Goal: Transaction & Acquisition: Book appointment/travel/reservation

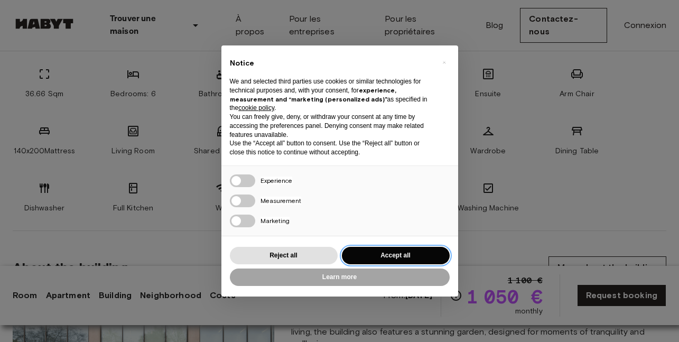
click at [398, 251] on button "Accept all" at bounding box center [396, 255] width 108 height 17
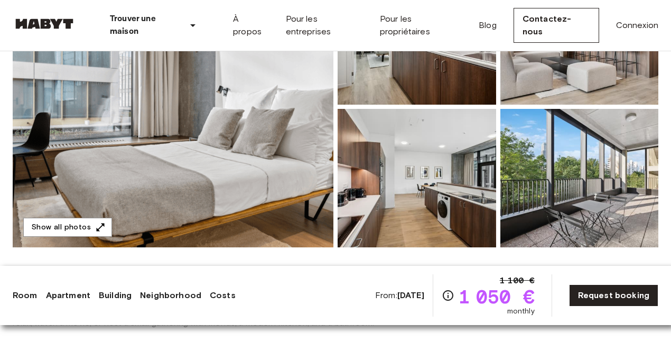
scroll to position [170, 0]
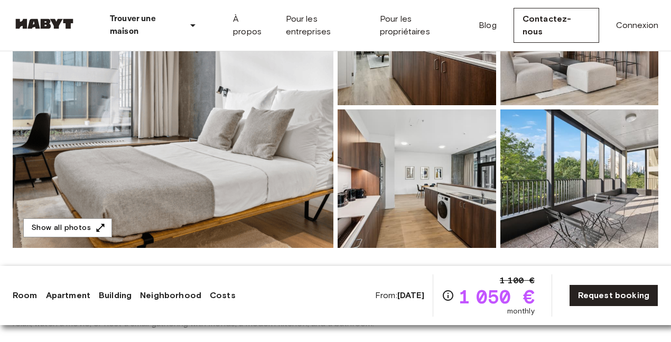
click at [265, 177] on img at bounding box center [173, 107] width 321 height 281
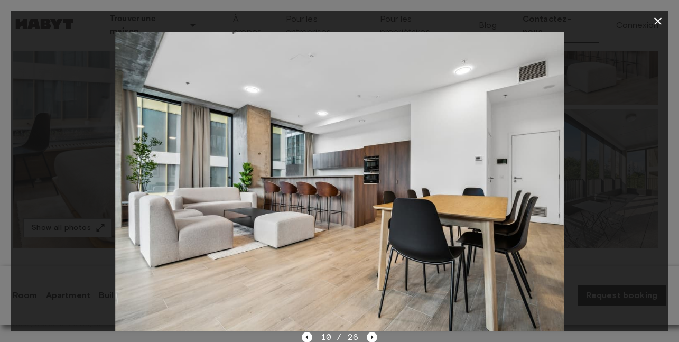
click at [621, 83] on div at bounding box center [340, 181] width 658 height 299
click at [662, 21] on icon "button" at bounding box center [657, 21] width 13 height 13
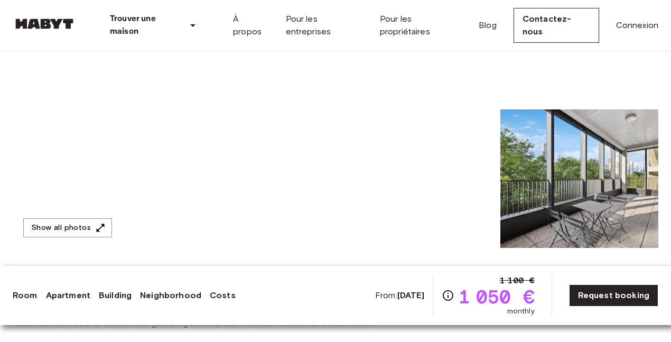
scroll to position [0, 0]
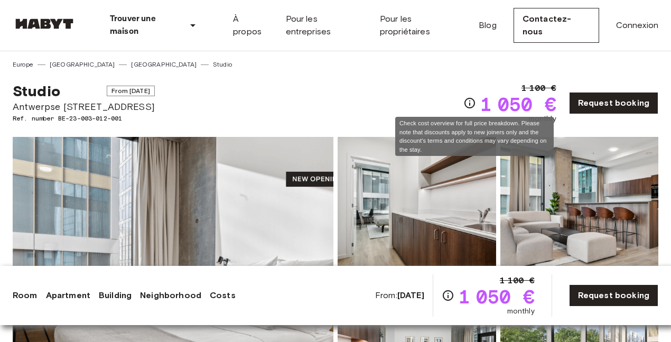
click at [472, 103] on icon "Check cost overview for full price breakdown. Please note that discounts apply …" at bounding box center [469, 103] width 13 height 13
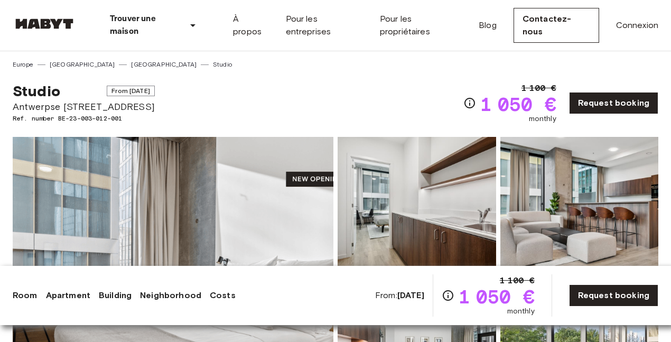
click at [167, 202] on img at bounding box center [173, 277] width 321 height 281
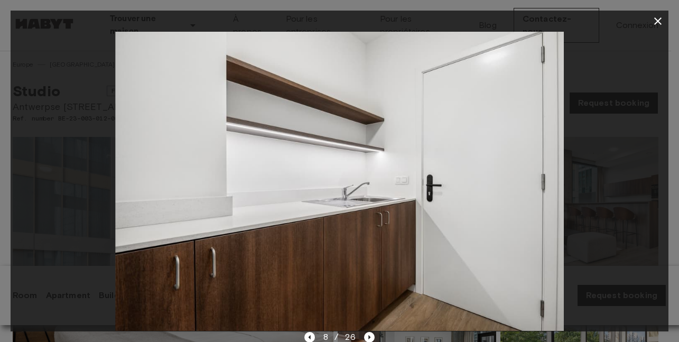
click at [618, 167] on div at bounding box center [340, 181] width 658 height 299
click at [655, 18] on icon "button" at bounding box center [657, 20] width 7 height 7
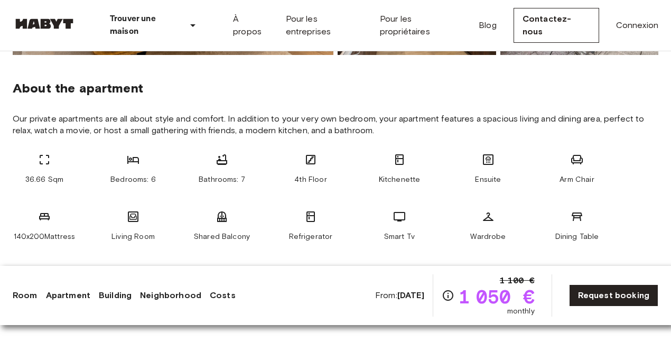
scroll to position [363, 0]
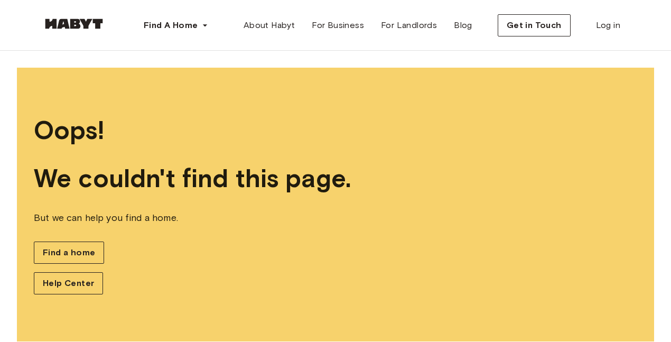
scroll to position [16, 0]
